Goal: Information Seeking & Learning: Learn about a topic

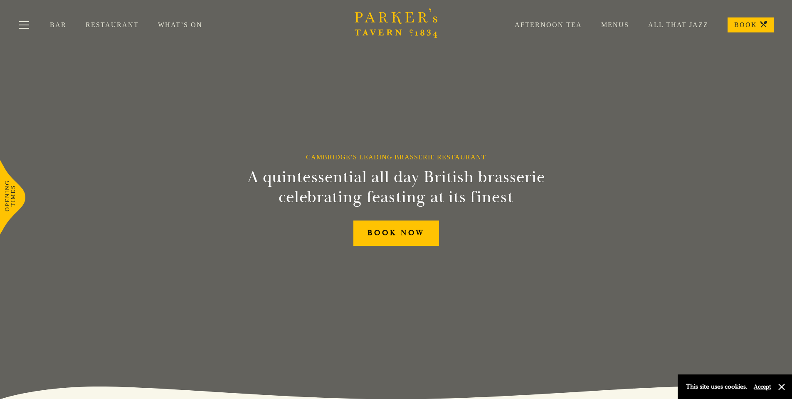
click at [178, 25] on link "What’s On" at bounding box center [190, 25] width 64 height 8
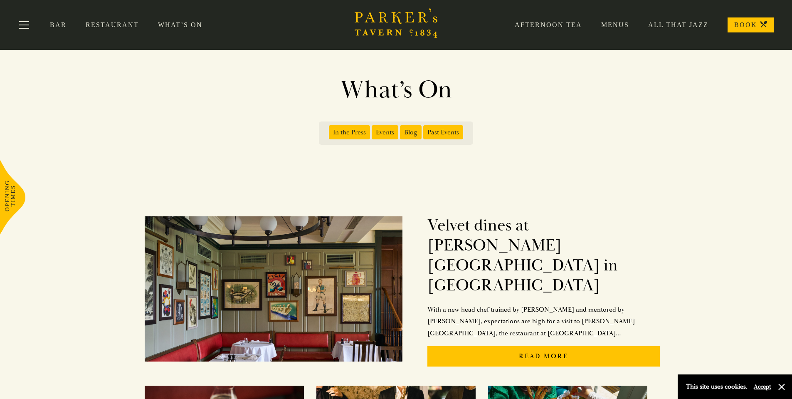
click at [744, 24] on link "BOOK" at bounding box center [751, 24] width 46 height 15
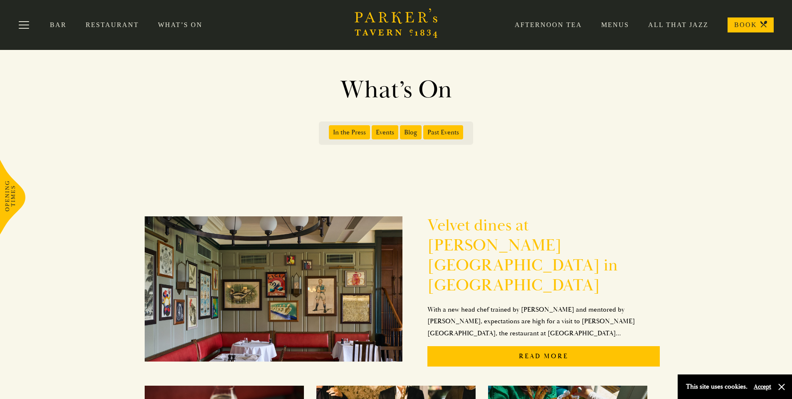
scroll to position [349, 0]
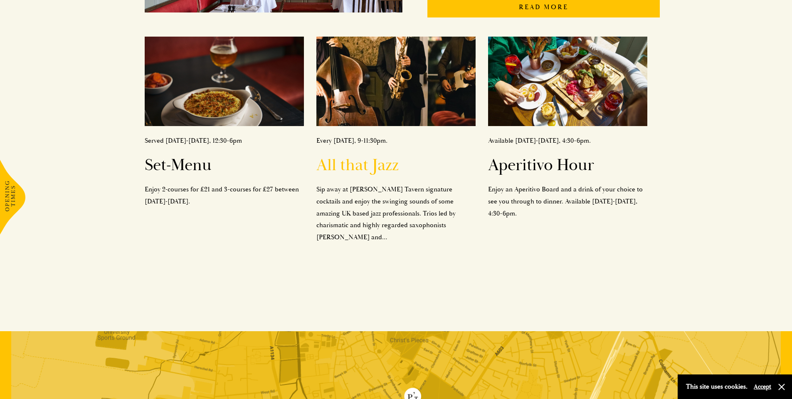
click at [354, 155] on h2 "All that Jazz" at bounding box center [395, 165] width 159 height 20
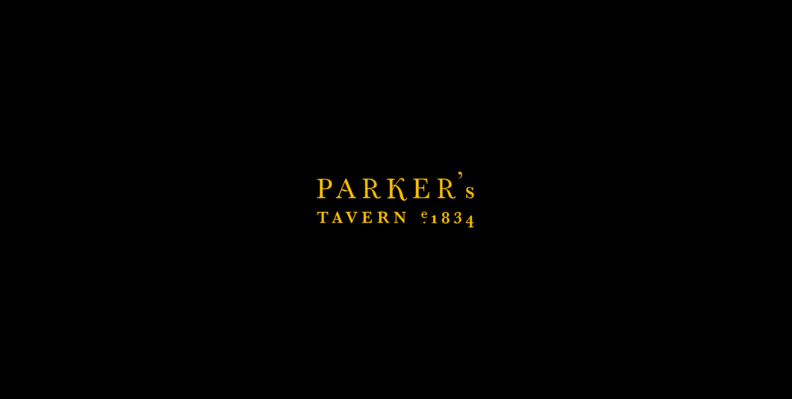
scroll to position [602, 0]
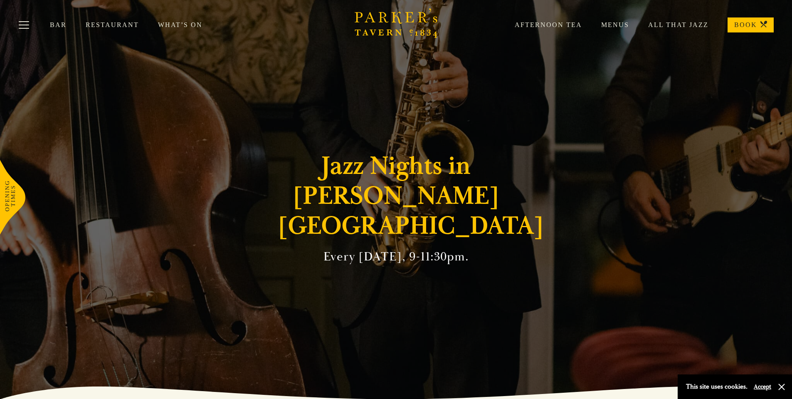
click at [106, 26] on link "Restaurant" at bounding box center [122, 25] width 72 height 8
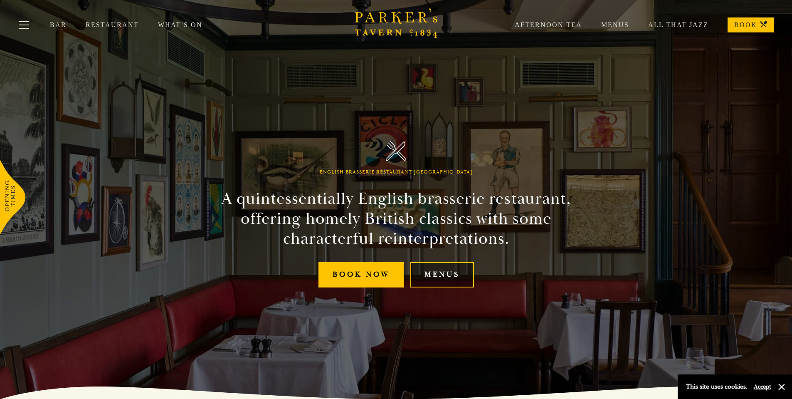
click at [434, 276] on link "Menus" at bounding box center [442, 274] width 64 height 25
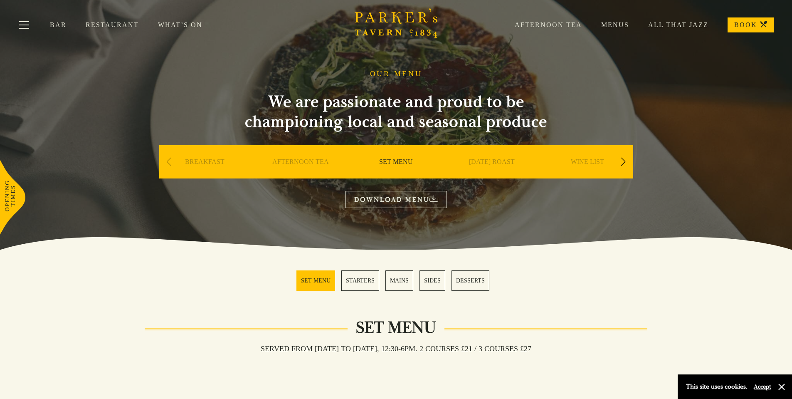
click at [394, 281] on link "MAINS" at bounding box center [399, 280] width 28 height 20
click at [396, 277] on link "MAINS" at bounding box center [399, 280] width 28 height 20
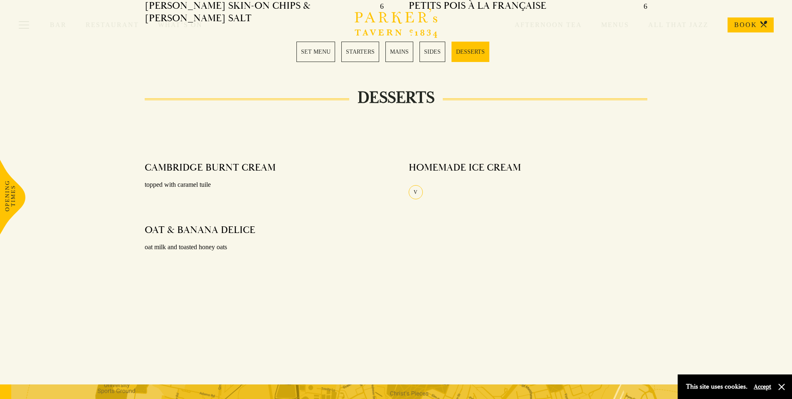
scroll to position [663, 0]
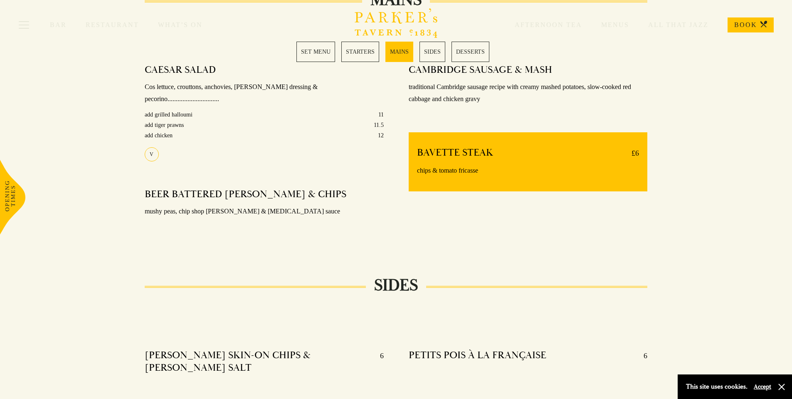
click at [308, 49] on div "Bar Restaurant What’s On Afternoon Tea Menus All That Jazz BOOK" at bounding box center [396, 25] width 792 height 50
click at [319, 52] on link "SET MENU" at bounding box center [315, 52] width 39 height 20
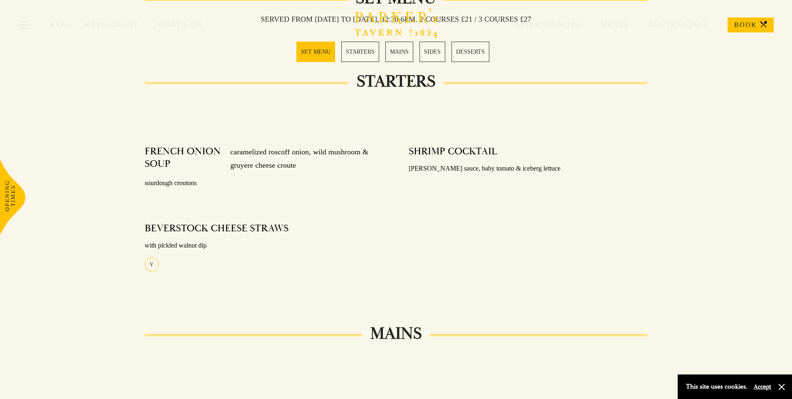
scroll to position [328, 0]
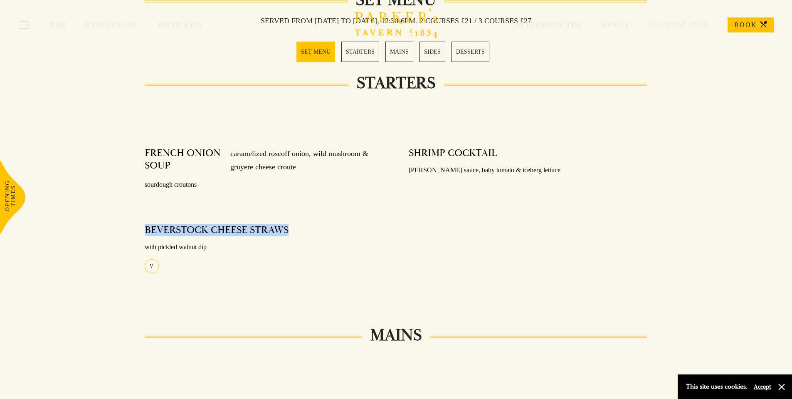
drag, startPoint x: 146, startPoint y: 227, endPoint x: 286, endPoint y: 226, distance: 140.5
click at [286, 226] on h4 "BEVERSTOCK CHEESE STRAWS" at bounding box center [217, 230] width 144 height 12
copy h4 "BEVERSTOCK CHEESE STRAWS"
click at [352, 242] on p "with pickled walnut dip" at bounding box center [264, 247] width 239 height 12
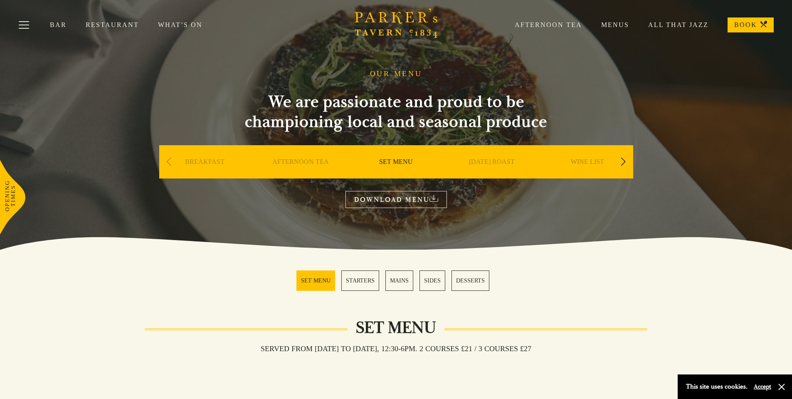
click at [621, 158] on div "Next slide" at bounding box center [623, 162] width 11 height 18
click at [493, 161] on link "A LA CARTE" at bounding box center [491, 174] width 39 height 33
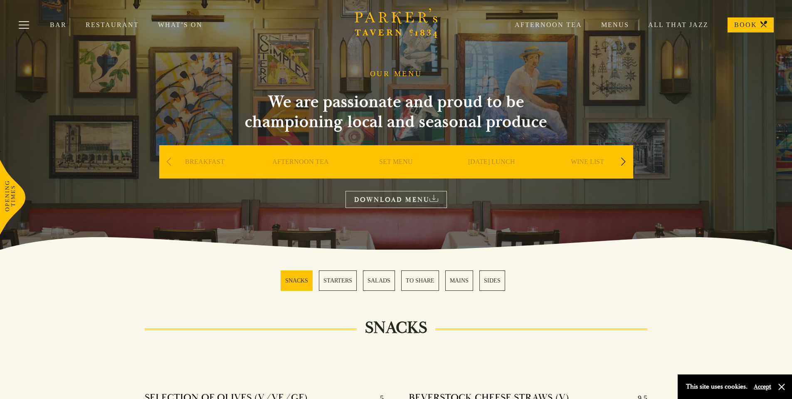
scroll to position [349, 0]
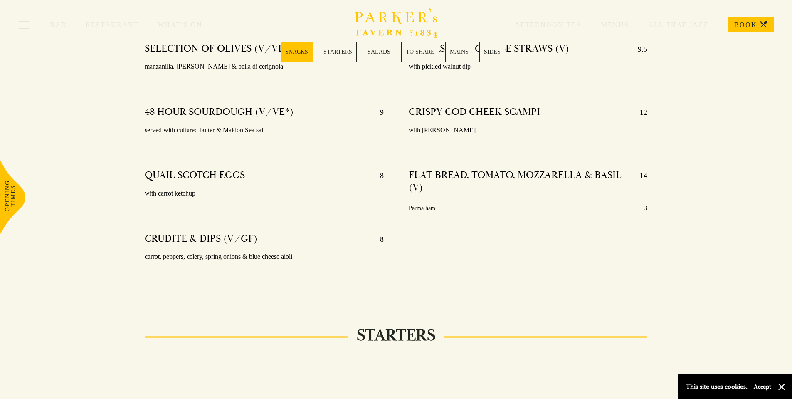
click at [477, 110] on h4 "CRISPY COD CHEEK SCAMPI" at bounding box center [474, 112] width 131 height 13
click at [209, 111] on h4 "48 HOUR SOURDOUGH (V/VE*)" at bounding box center [219, 112] width 149 height 13
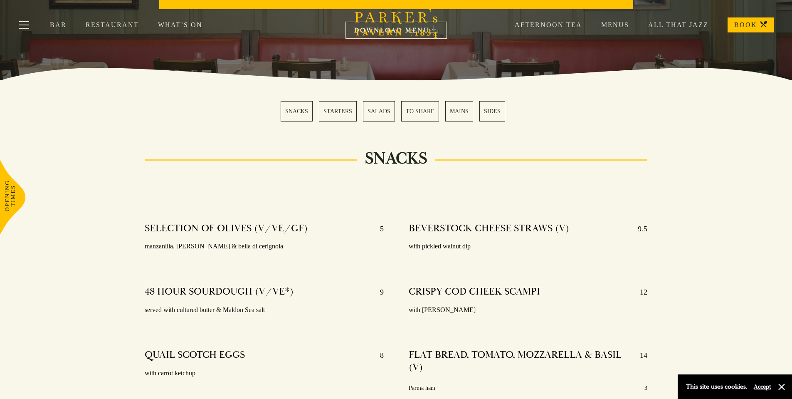
scroll to position [0, 0]
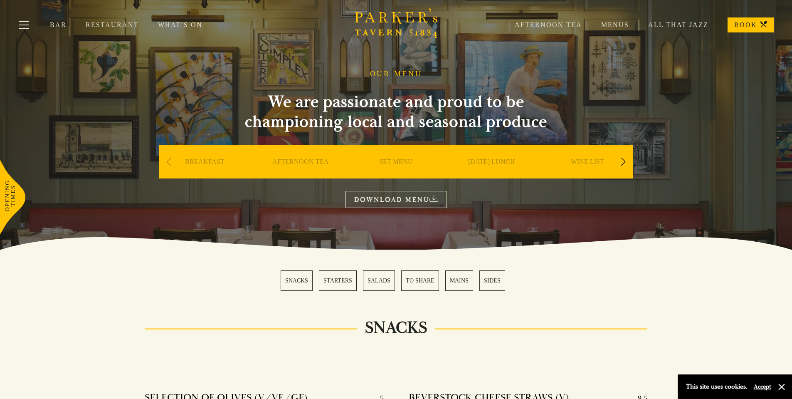
click at [683, 25] on link "All That Jazz" at bounding box center [668, 25] width 79 height 8
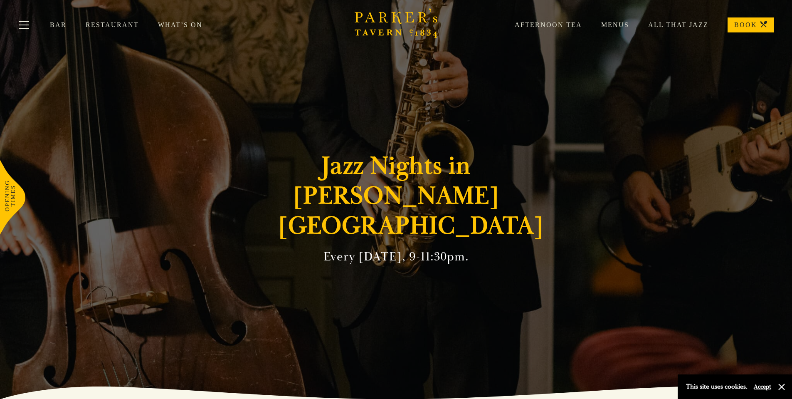
click at [752, 25] on link "BOOK" at bounding box center [751, 24] width 46 height 15
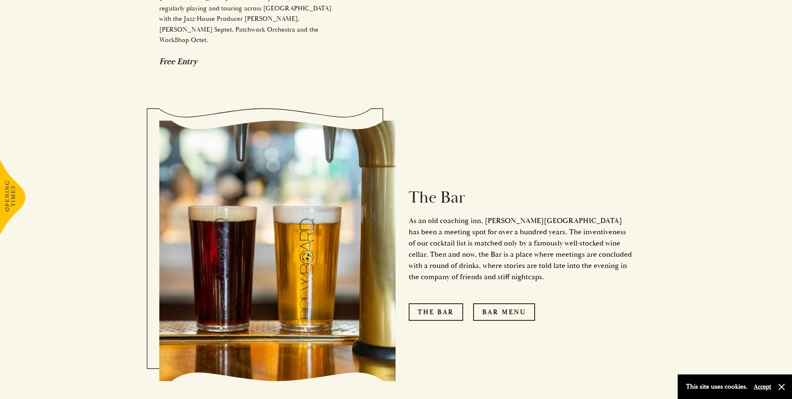
scroll to position [896, 0]
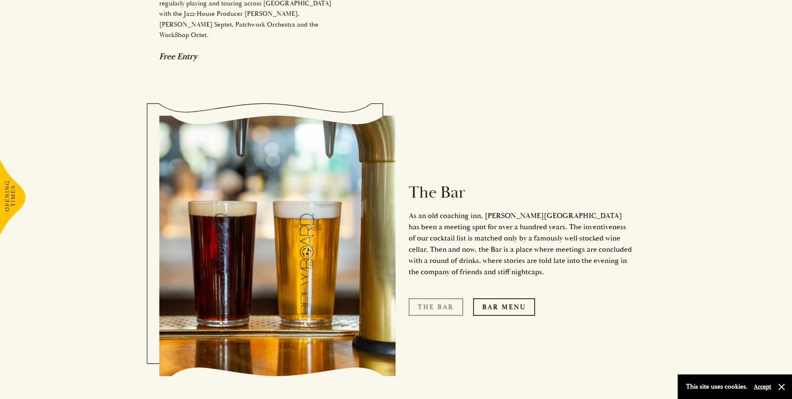
click at [439, 298] on link "The Bar" at bounding box center [436, 306] width 54 height 17
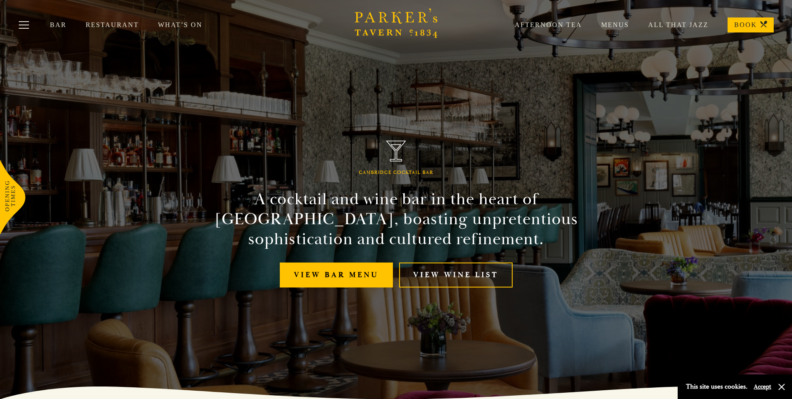
click at [676, 24] on link "All That Jazz" at bounding box center [668, 25] width 79 height 8
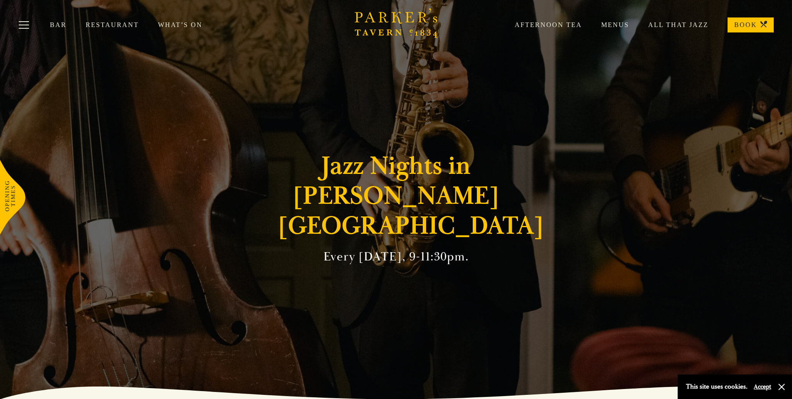
click at [671, 24] on link "All That Jazz" at bounding box center [668, 25] width 79 height 8
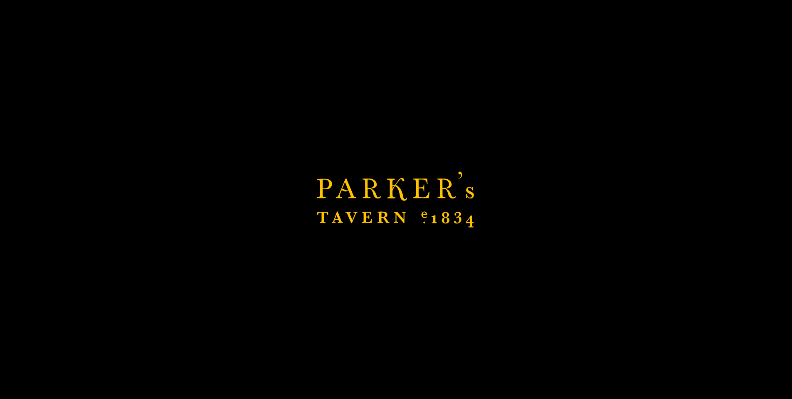
scroll to position [349, 0]
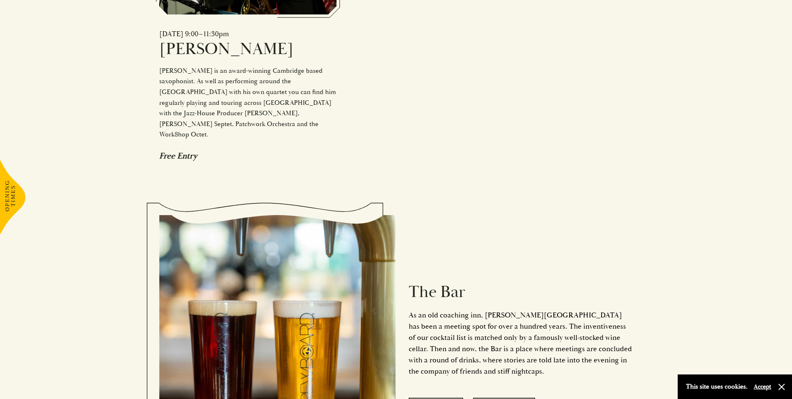
scroll to position [1146, 0]
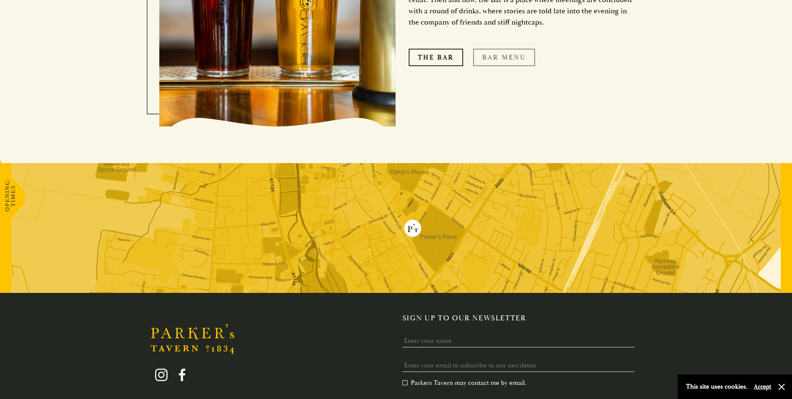
click at [518, 49] on link "Bar Menu" at bounding box center [504, 57] width 62 height 17
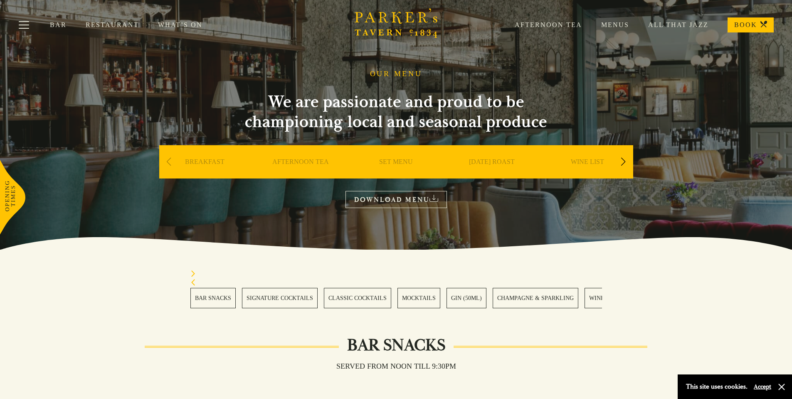
click at [213, 298] on link "BAR SNACKS" at bounding box center [212, 298] width 45 height 20
